Goal: Information Seeking & Learning: Learn about a topic

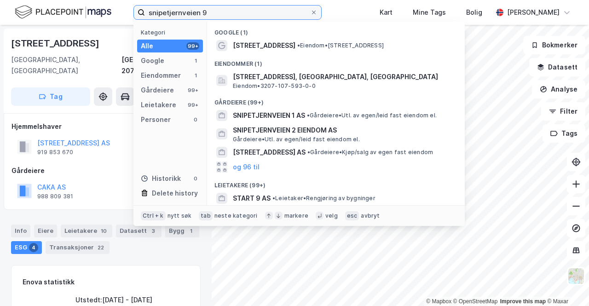
type input "snipetjernveien 9"
click at [323, 35] on div "Google (1)" at bounding box center [336, 30] width 258 height 17
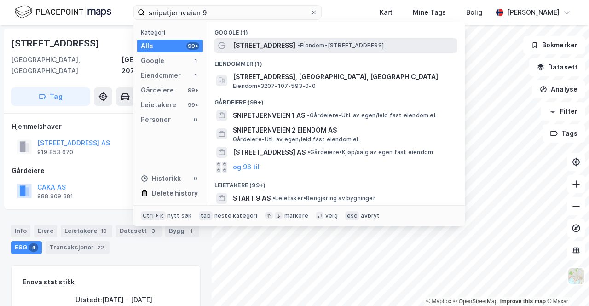
click at [342, 51] on div "[STREET_ADDRESS] • Eiendom • [STREET_ADDRESS]" at bounding box center [344, 45] width 223 height 11
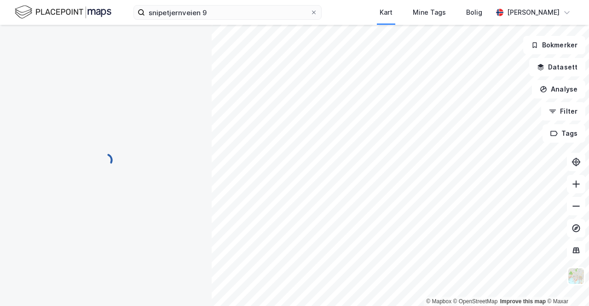
scroll to position [30, 0]
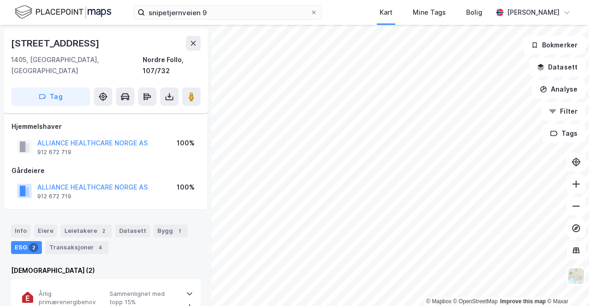
scroll to position [17, 0]
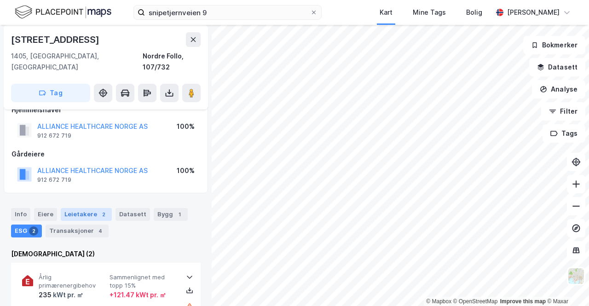
click at [85, 208] on div "Leietakere 2" at bounding box center [86, 214] width 51 height 13
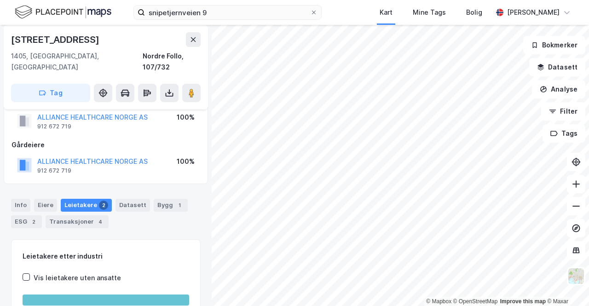
scroll to position [26, 0]
click at [23, 203] on div "Info [PERSON_NAME] 2 Datasett Bygg 1 ESG 2 Transaksjoner 4" at bounding box center [106, 213] width 190 height 29
click at [23, 199] on div "Info" at bounding box center [20, 205] width 19 height 13
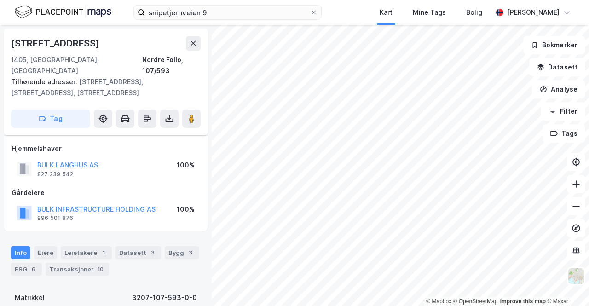
scroll to position [26, 0]
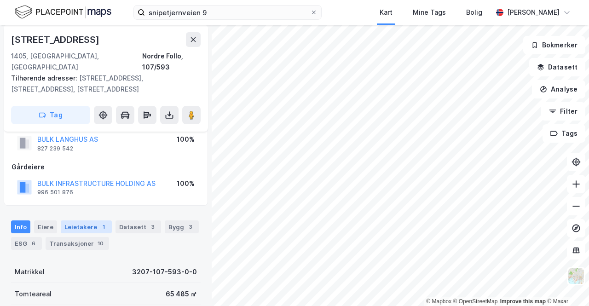
click at [101, 222] on div "1" at bounding box center [103, 226] width 9 height 9
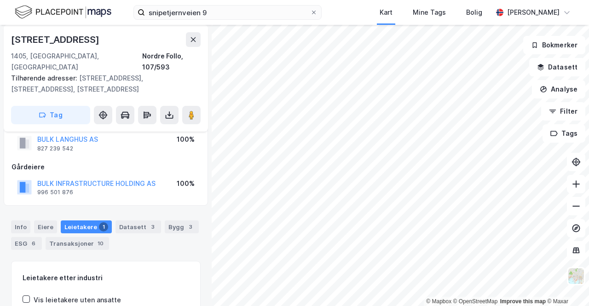
scroll to position [155, 0]
